Goal: Navigation & Orientation: Find specific page/section

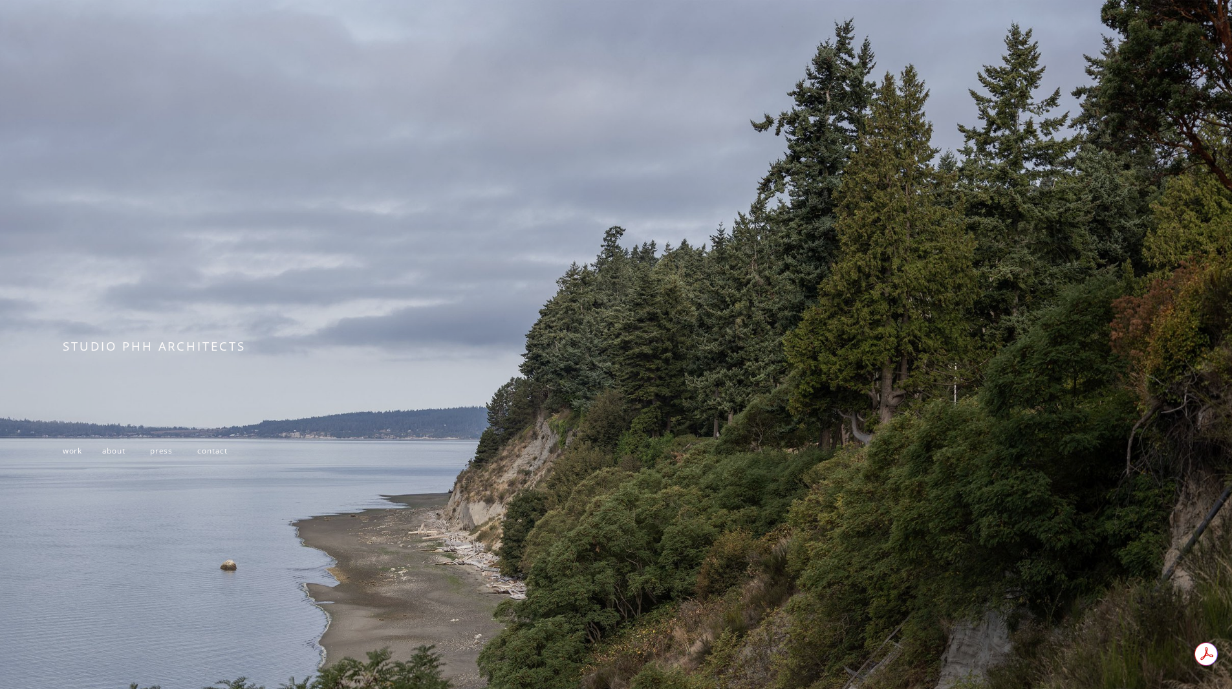
click at [114, 451] on span "about" at bounding box center [113, 450] width 23 height 10
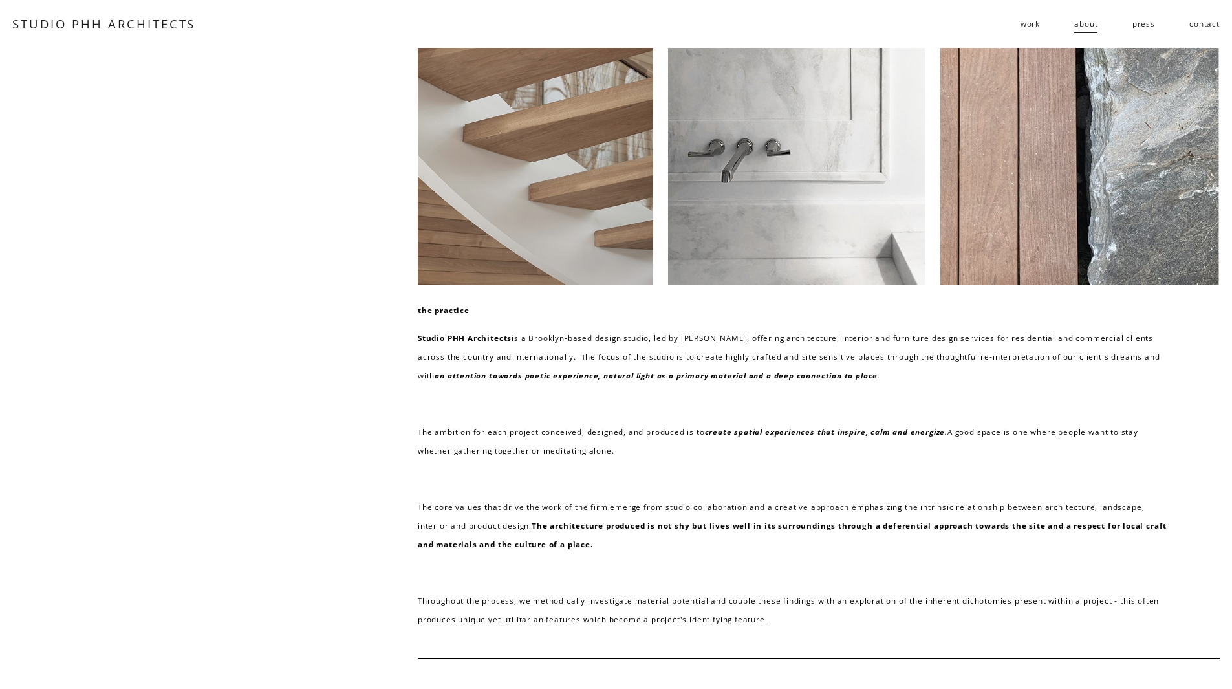
click at [1146, 23] on link "press" at bounding box center [1143, 24] width 23 height 21
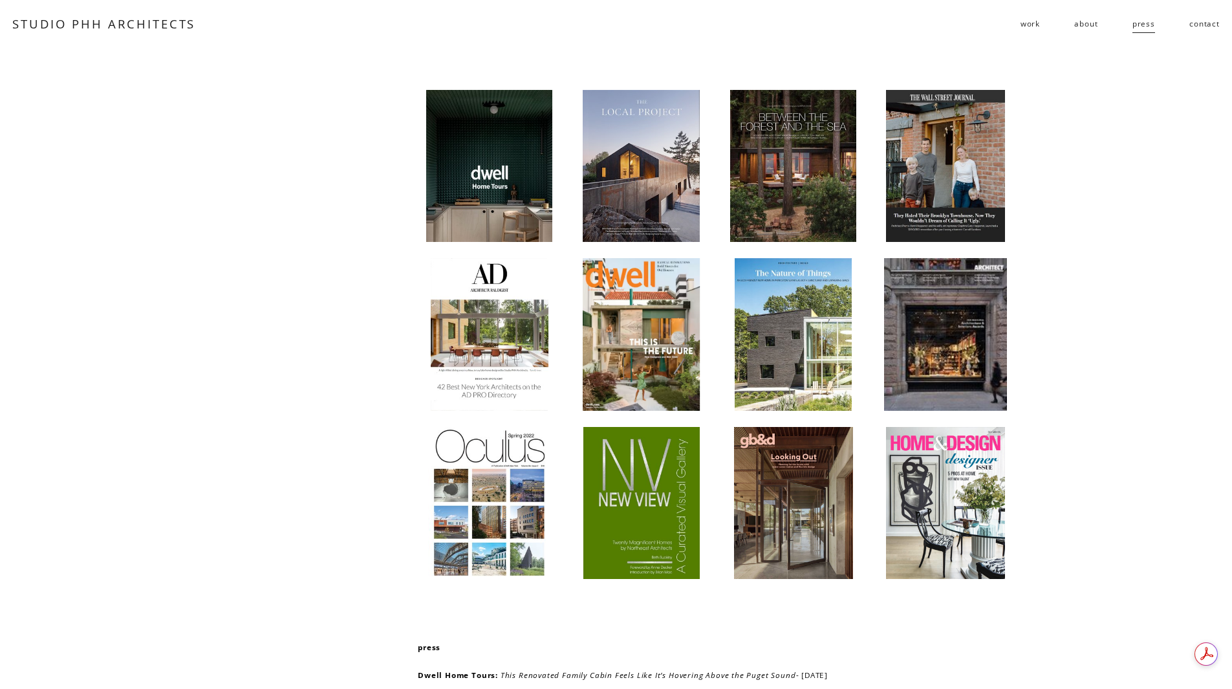
click at [1024, 27] on span "work" at bounding box center [1029, 23] width 19 height 19
click at [1031, 22] on span "work" at bounding box center [1029, 23] width 19 height 19
click at [0, 0] on span "residential" at bounding box center [0, 0] width 0 height 0
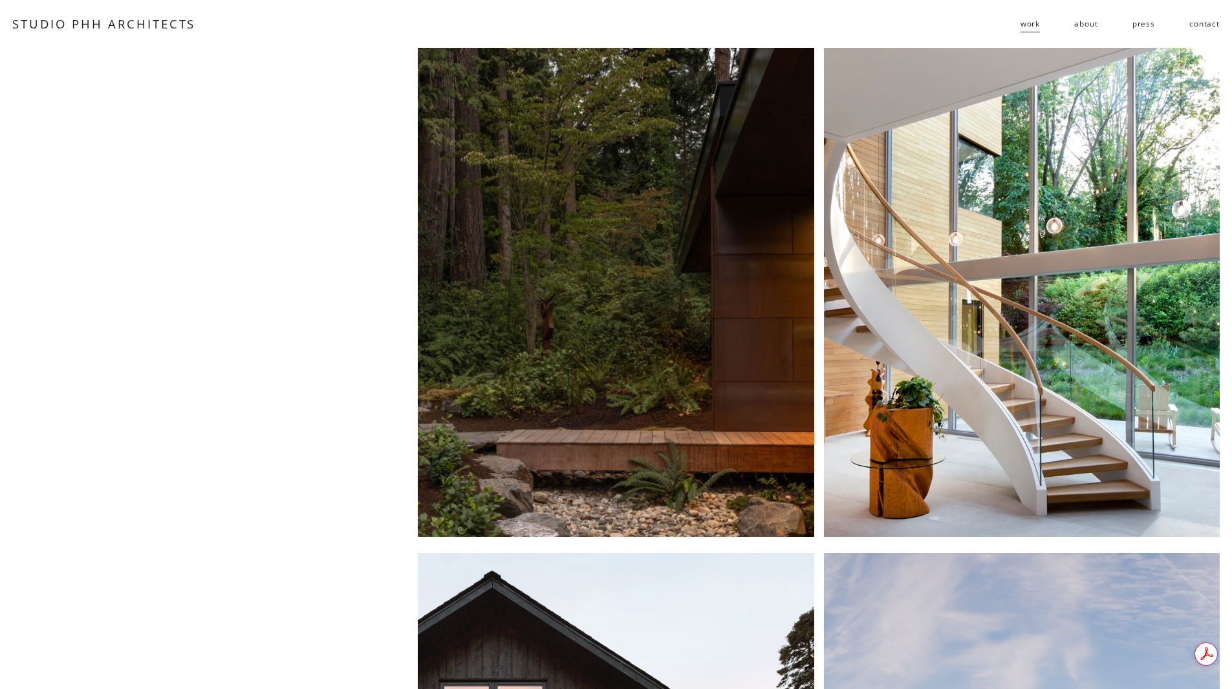
click at [0, 0] on span "public" at bounding box center [0, 0] width 0 height 0
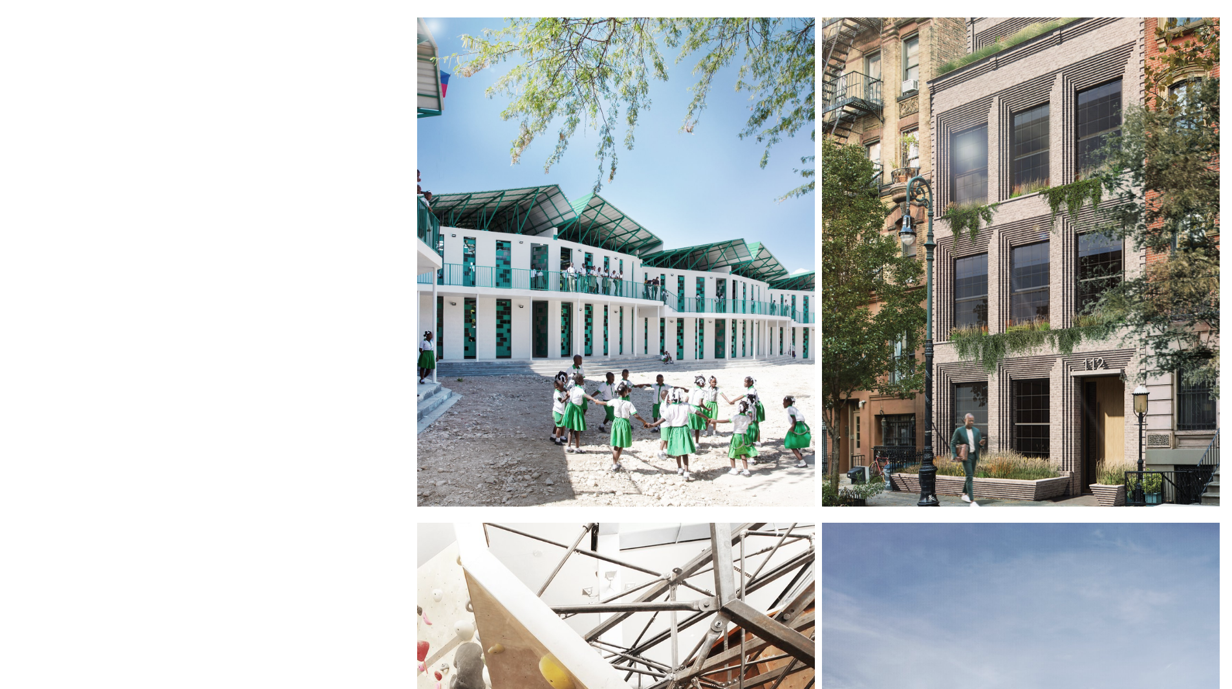
scroll to position [30, 0]
click at [979, 235] on div at bounding box center [1021, 262] width 398 height 489
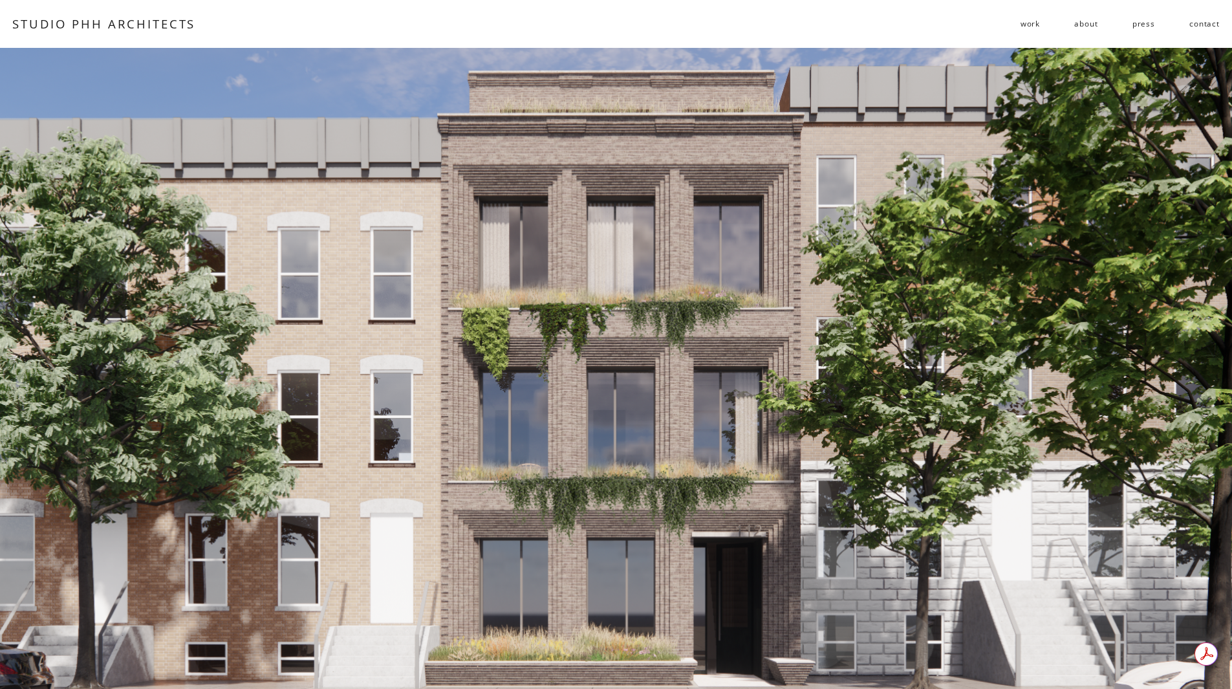
click at [0, 0] on span "follies" at bounding box center [0, 0] width 0 height 0
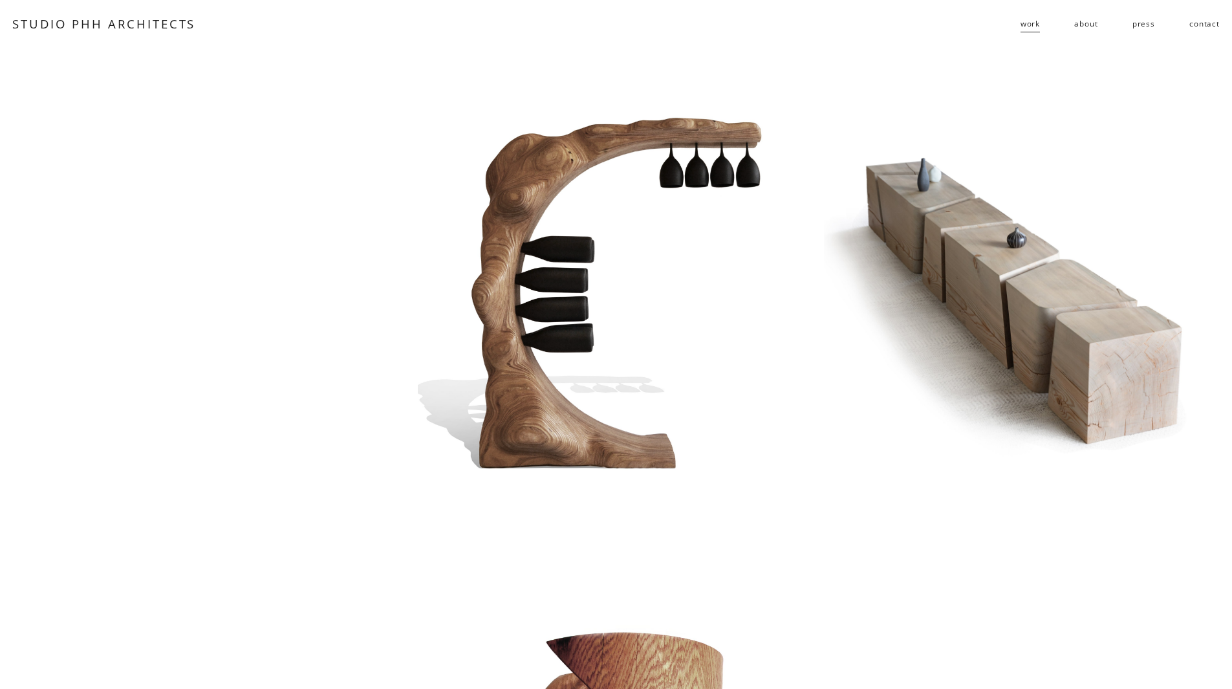
click at [1197, 28] on link "contact" at bounding box center [1204, 24] width 30 height 21
